Goal: Navigation & Orientation: Find specific page/section

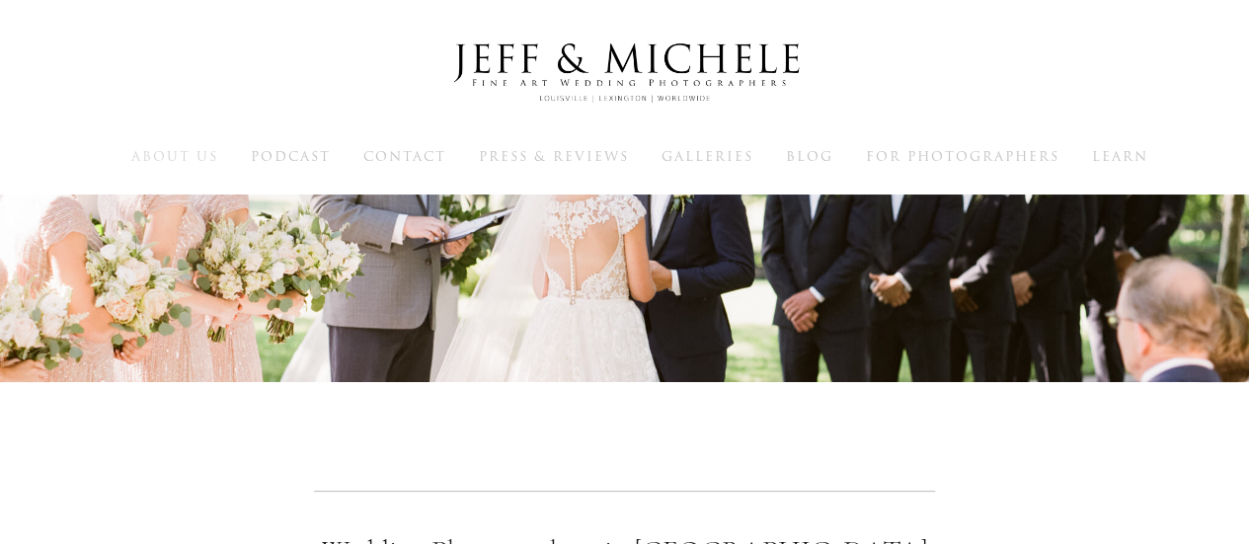
click at [162, 159] on span "About Us" at bounding box center [174, 156] width 87 height 19
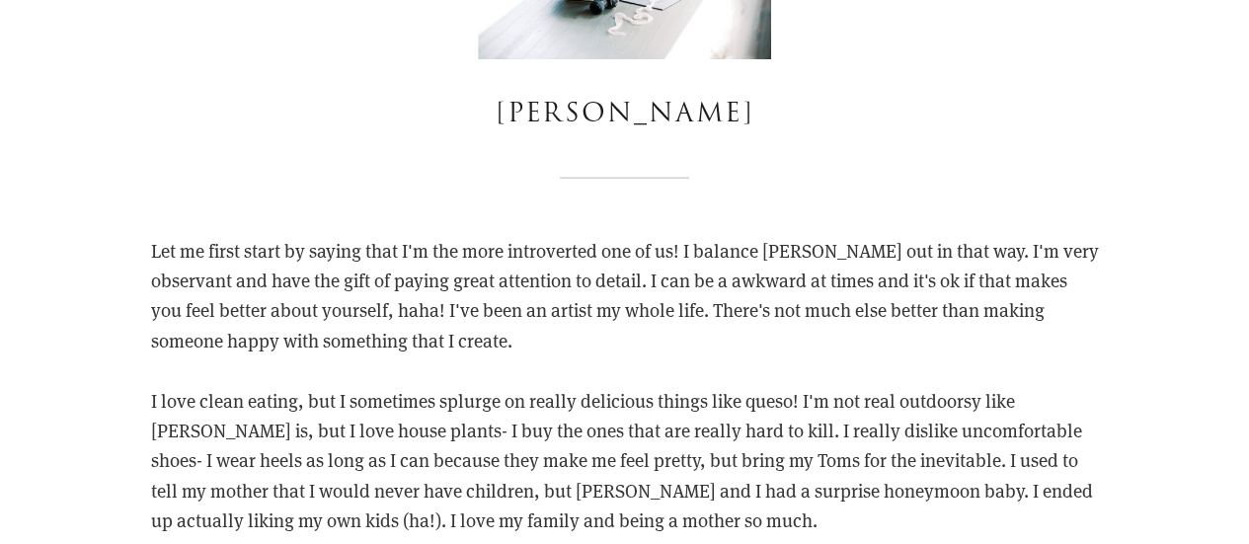
scroll to position [1777, 0]
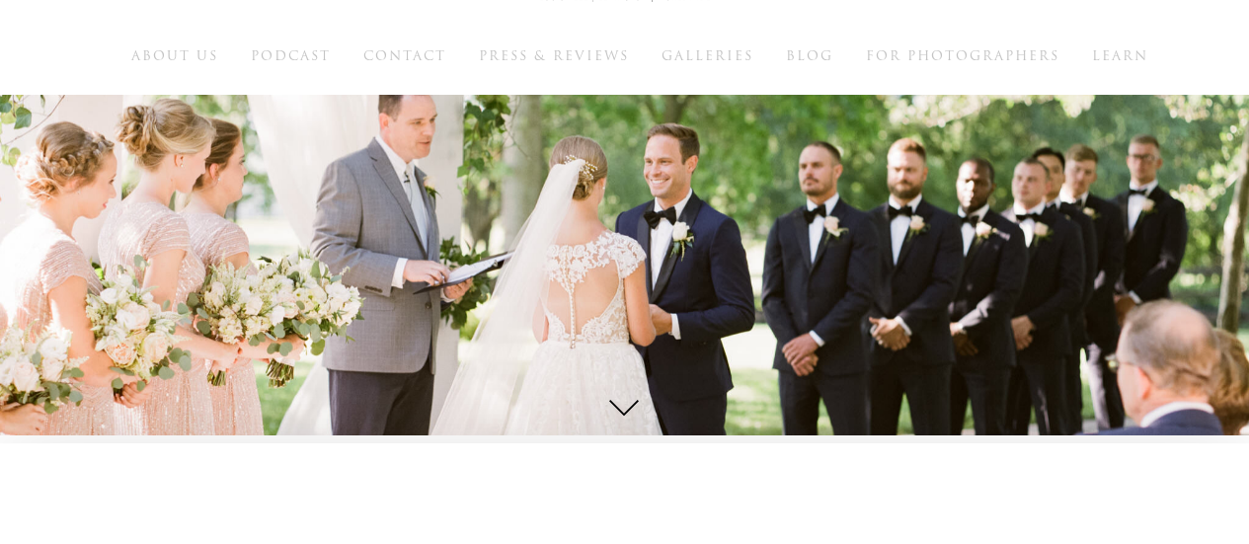
scroll to position [99, 0]
